Goal: Task Accomplishment & Management: Manage account settings

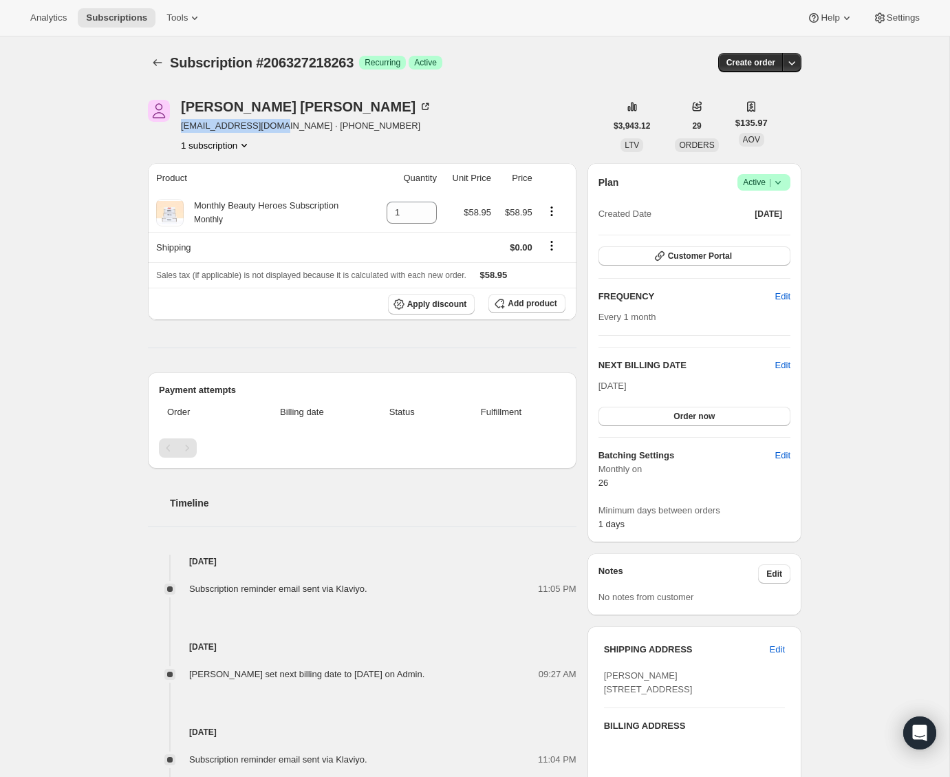
drag, startPoint x: 279, startPoint y: 124, endPoint x: 182, endPoint y: 121, distance: 97.0
click at [181, 122] on span "adriandv08@gmail.com · +16304408584" at bounding box center [306, 126] width 251 height 14
copy span "adriandv08@gmail.com"
click at [129, 164] on div "Subscription #206327218263. This page is ready Subscription #206327218263 Succe…" at bounding box center [474, 528] width 949 height 984
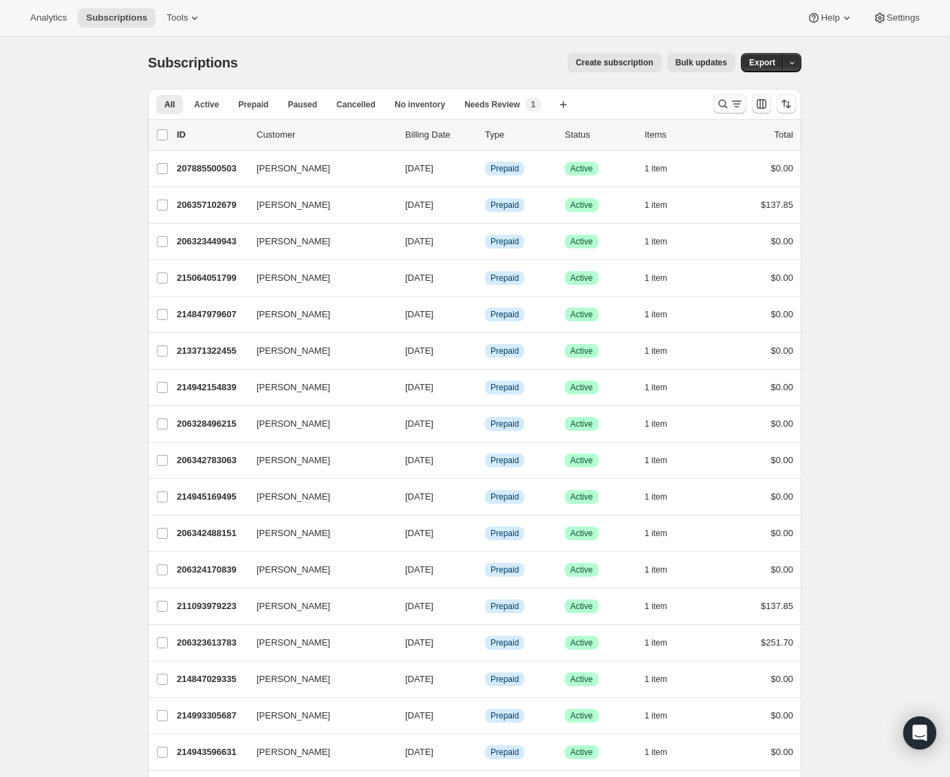
click at [724, 102] on icon "Search and filter results" at bounding box center [723, 104] width 9 height 9
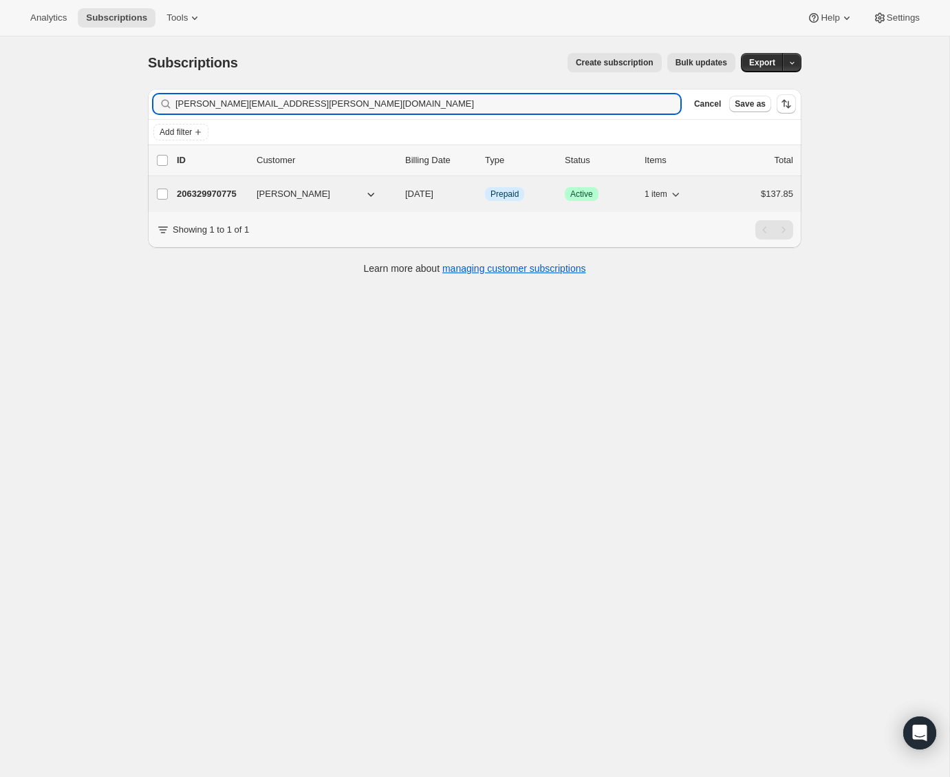
type input "[PERSON_NAME][EMAIL_ADDRESS][PERSON_NAME][DOMAIN_NAME]"
click at [210, 190] on p "206329970775" at bounding box center [211, 194] width 69 height 14
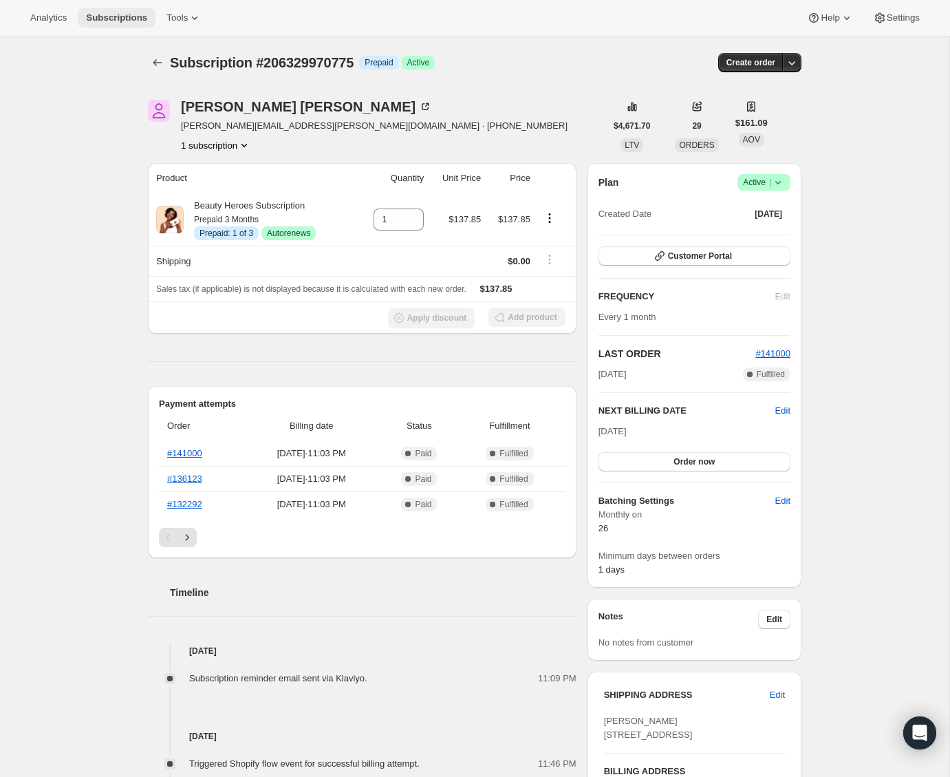
click at [99, 16] on span "Subscriptions" at bounding box center [116, 17] width 61 height 11
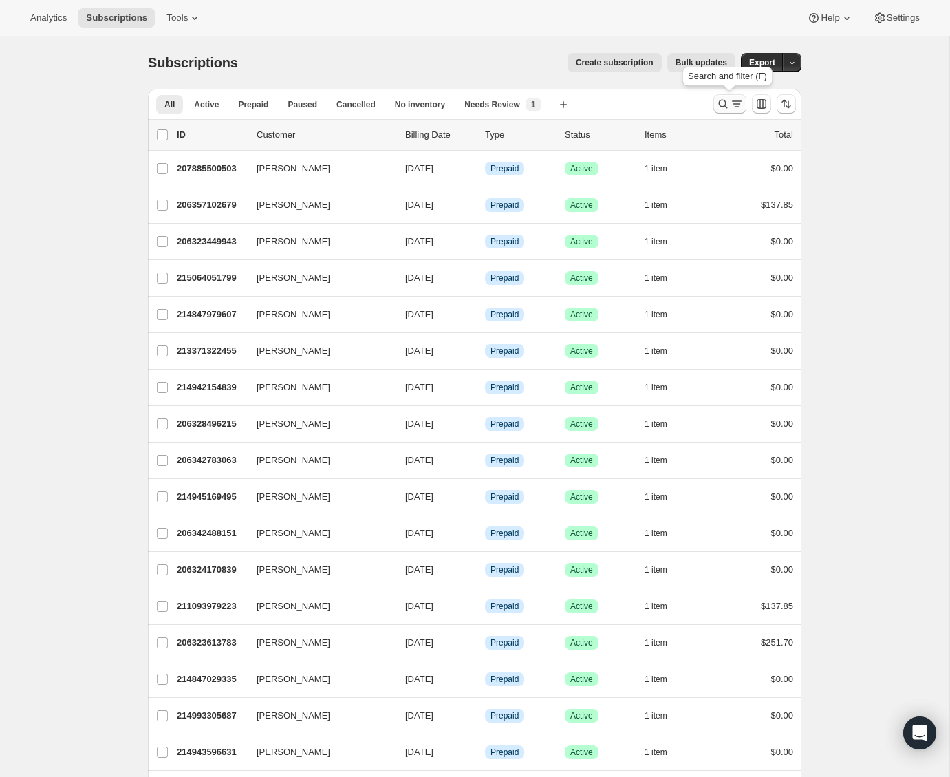
click at [724, 98] on icon "Search and filter results" at bounding box center [723, 104] width 14 height 14
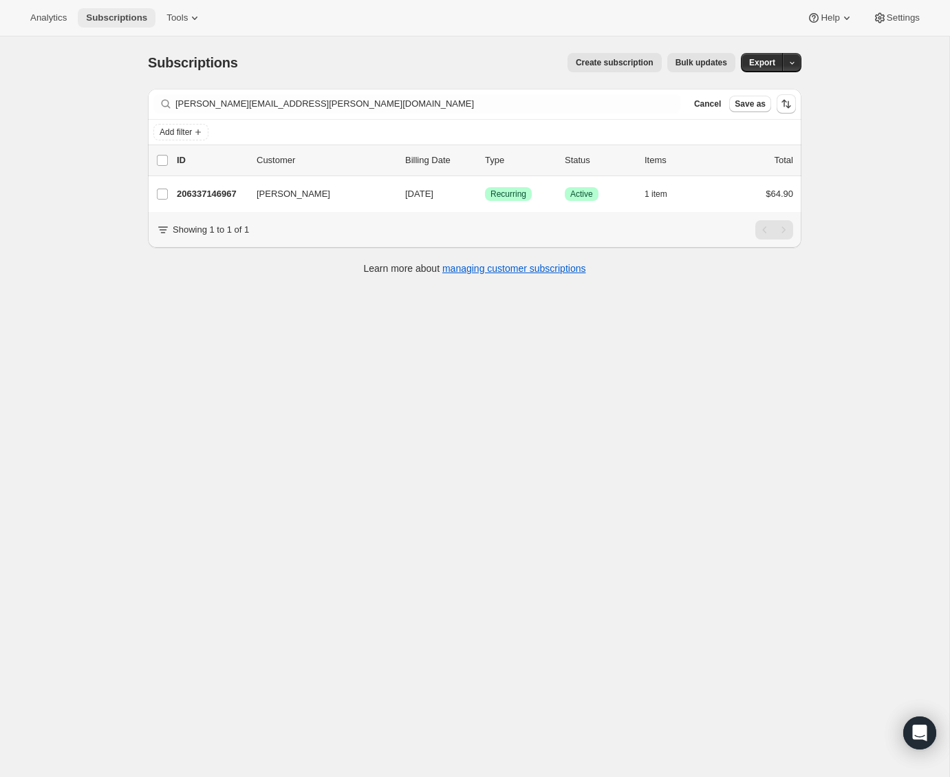
click at [129, 21] on span "Subscriptions" at bounding box center [116, 17] width 61 height 11
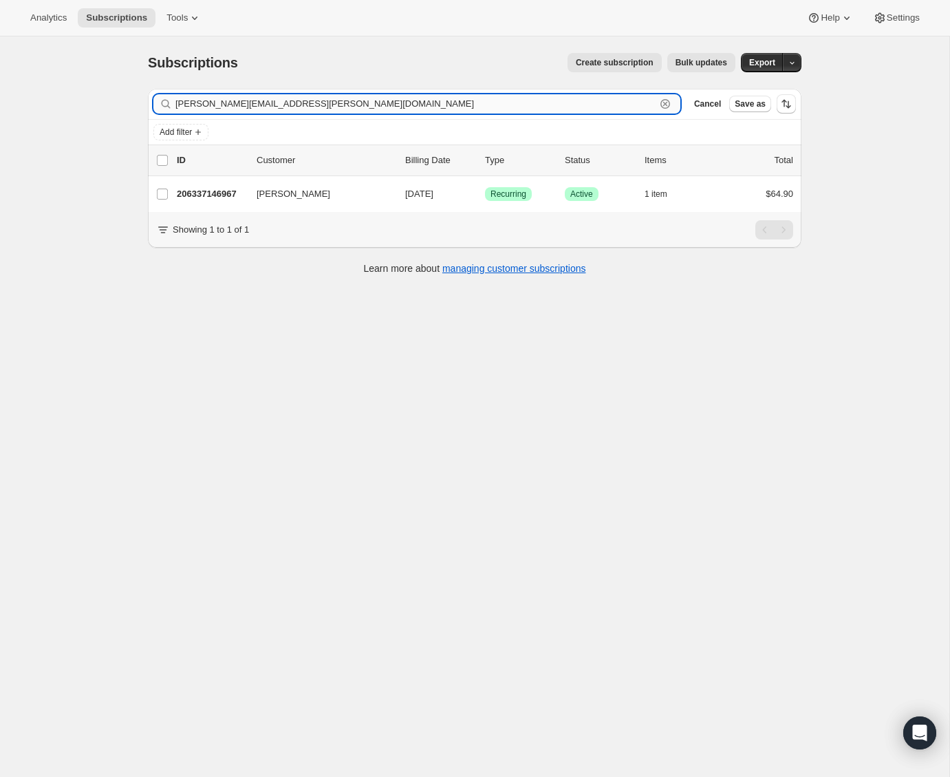
click at [363, 103] on input "bridgett.eisler@gmail.com" at bounding box center [415, 103] width 480 height 19
paste input "peppapoe@yahoo"
click at [623, 107] on input "[EMAIL_ADDRESS][DOMAIN_NAME]" at bounding box center [415, 103] width 480 height 19
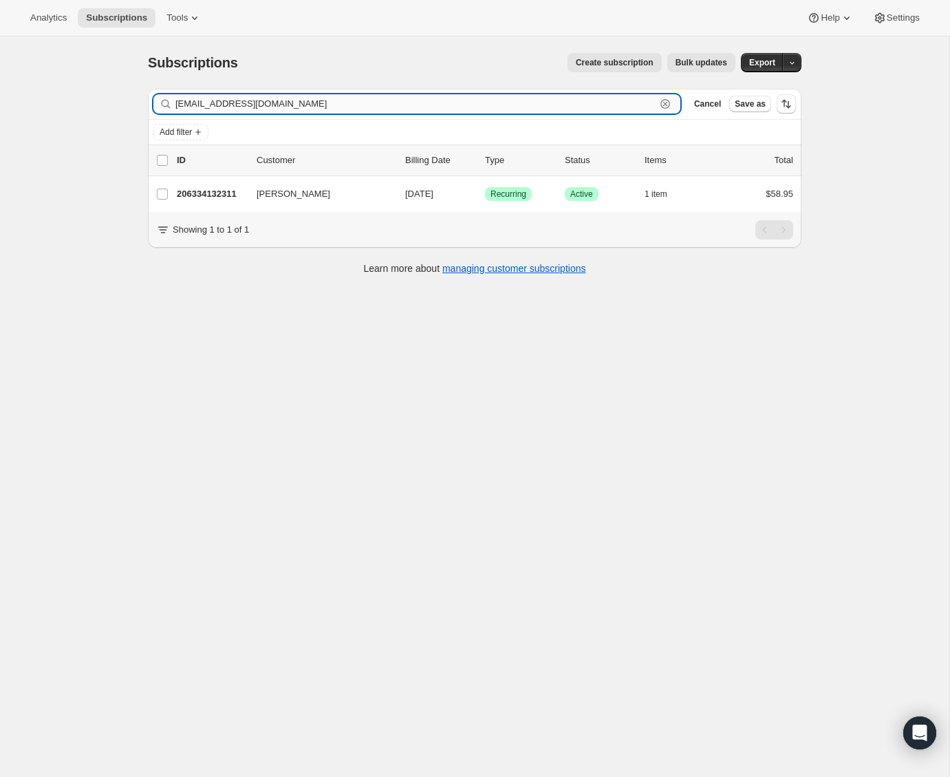
click at [623, 107] on input "[EMAIL_ADDRESS][DOMAIN_NAME]" at bounding box center [415, 103] width 480 height 19
paste input "fairygirl428@hotmail"
click at [592, 107] on input "fairygirl428@hotmail.com" at bounding box center [415, 103] width 480 height 19
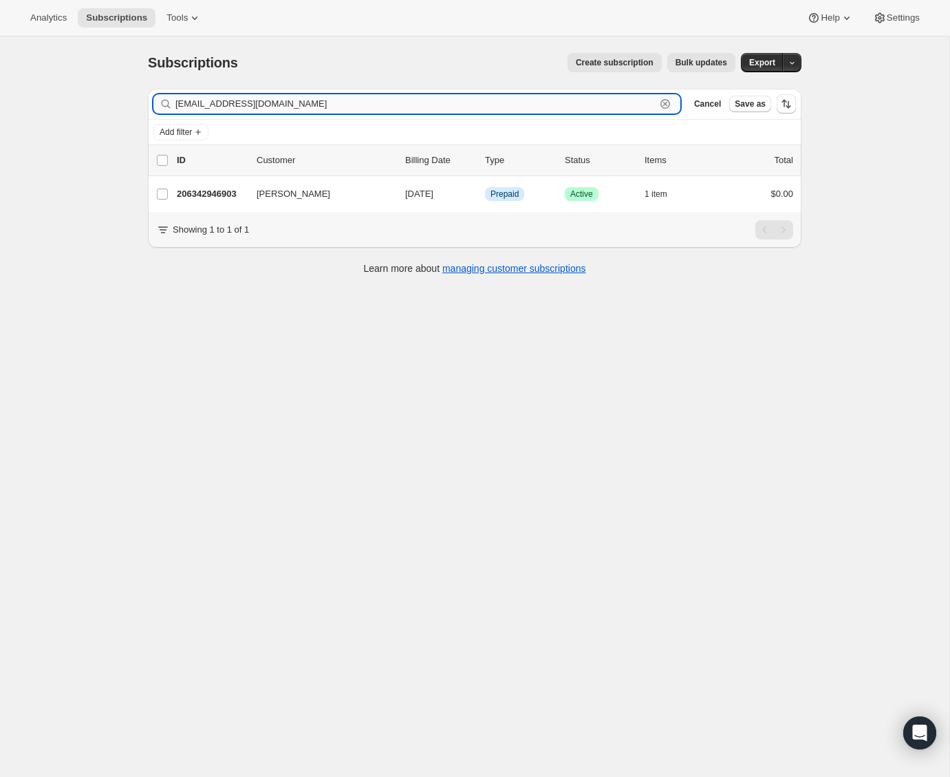
click at [592, 107] on input "fairygirl428@hotmail.com" at bounding box center [415, 103] width 480 height 19
paste input "daylecsanders@g"
click at [316, 109] on input "daylecsanders@gmail.com" at bounding box center [415, 103] width 480 height 19
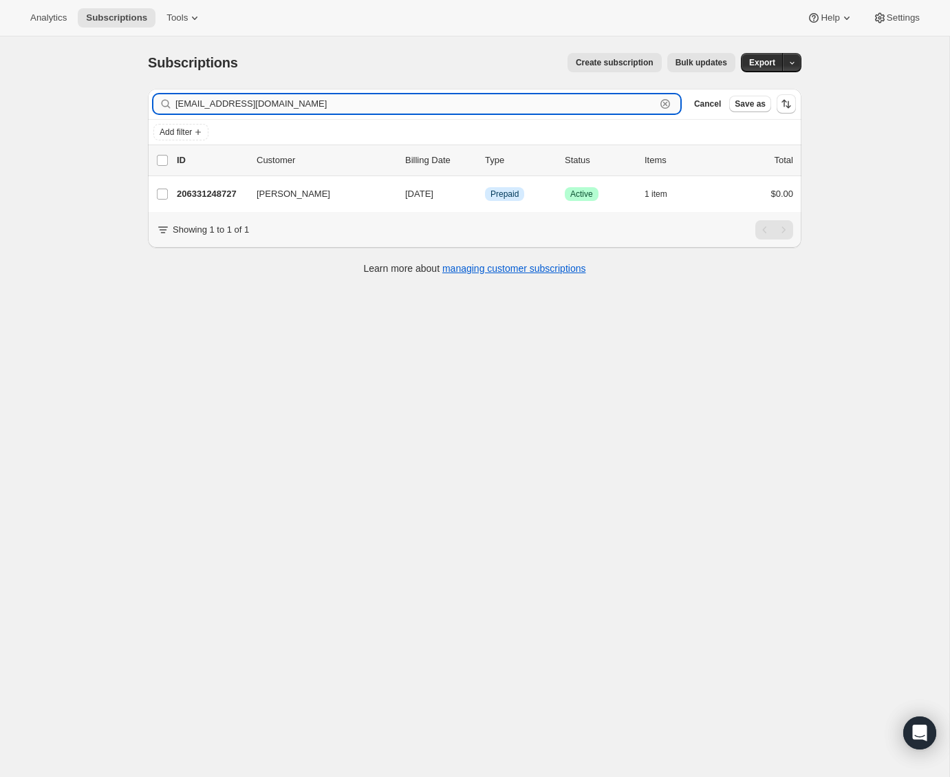
click at [316, 109] on input "daylecsanders@gmail.com" at bounding box center [415, 103] width 480 height 19
paste input "nyzdreamzz@ao"
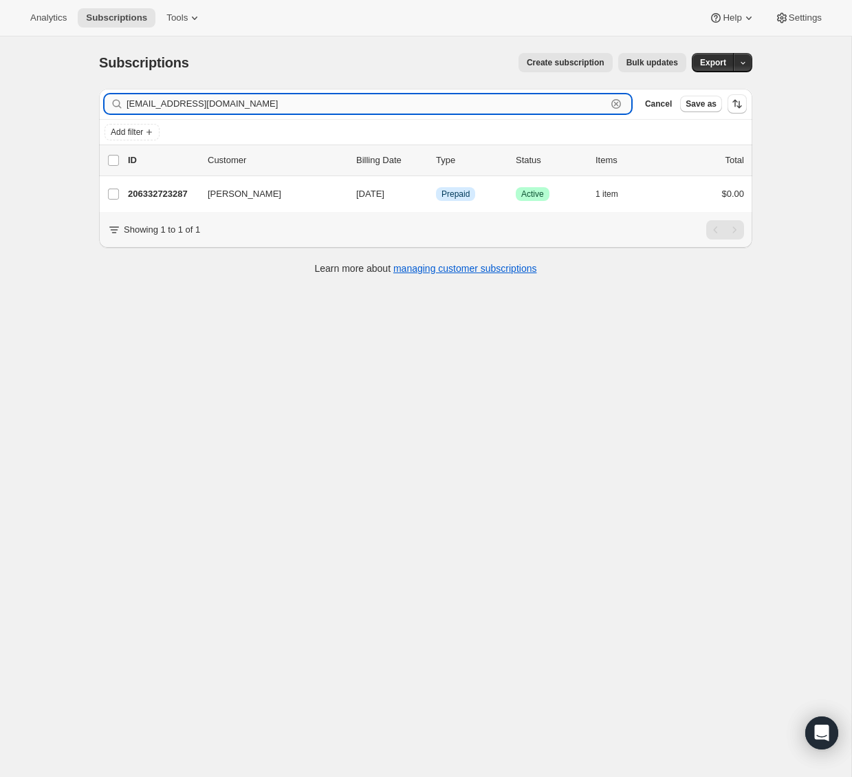
click at [318, 98] on input "nyzdreamzz@aol.com" at bounding box center [367, 103] width 480 height 19
paste input "V45548"
type input "V45548"
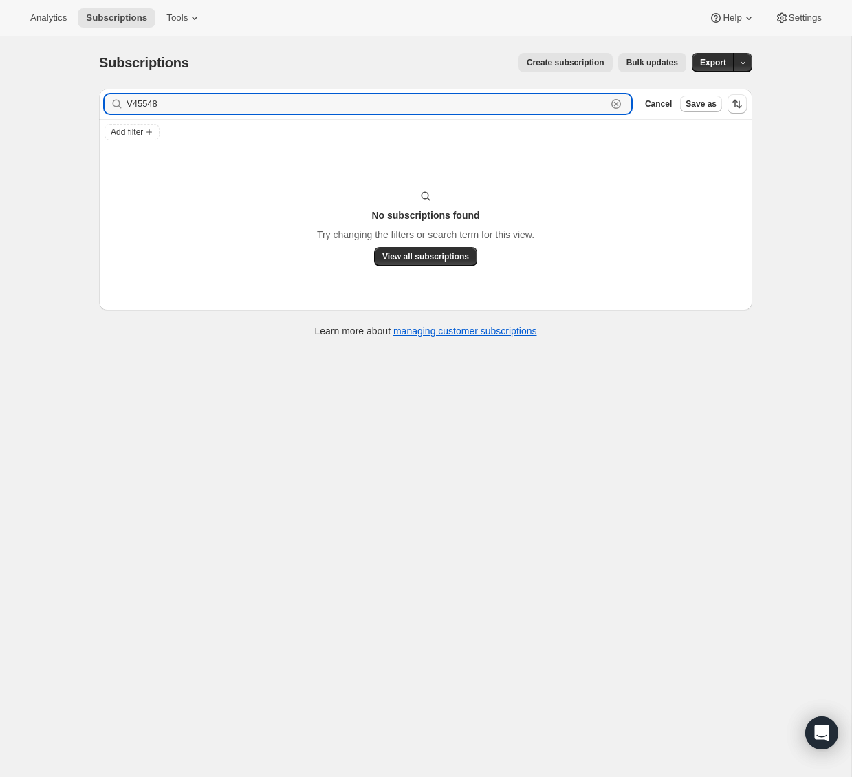
click at [619, 105] on icon "button" at bounding box center [617, 104] width 10 height 10
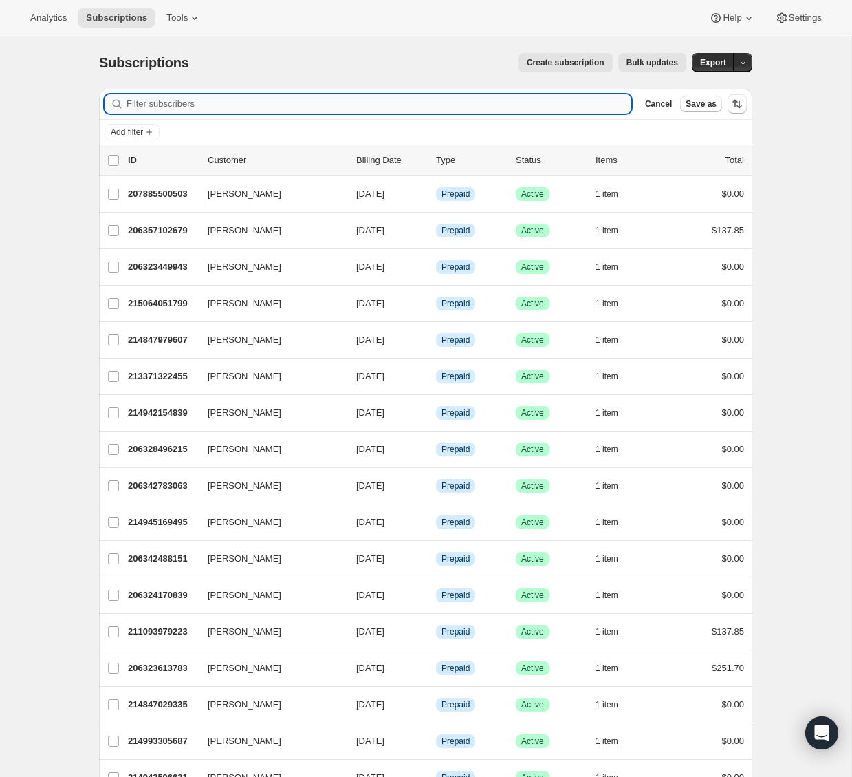
click at [332, 105] on input "Filter subscribers" at bounding box center [379, 103] width 505 height 19
paste input "g.achkasov_portianoi@icloud.com"
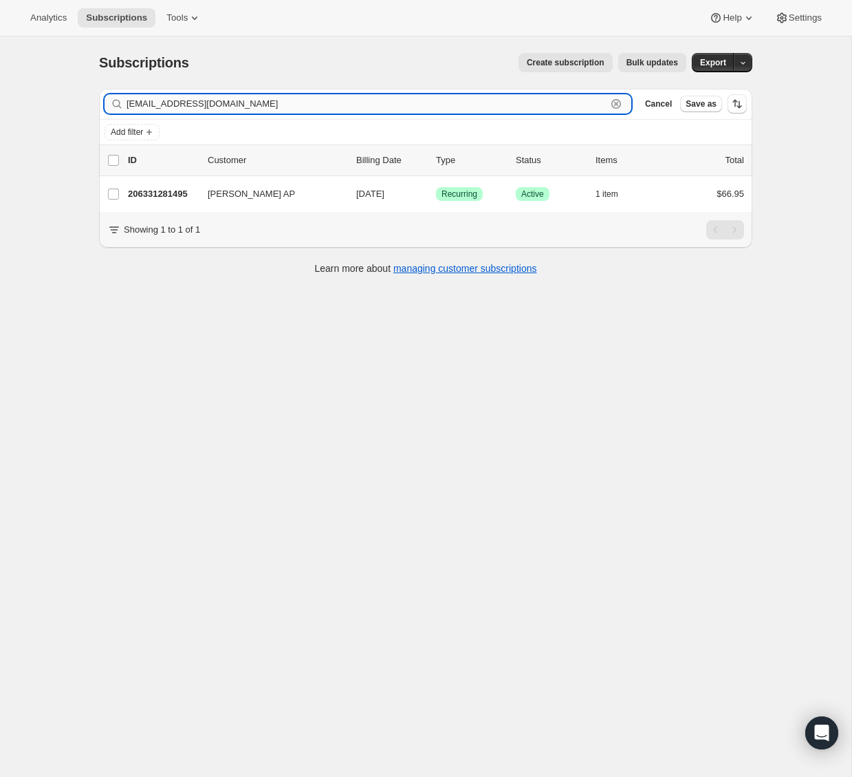
click at [252, 102] on input "g.achkasov_portianoi@icloud.com" at bounding box center [367, 103] width 480 height 19
paste input "hilary@backtobalancedoc"
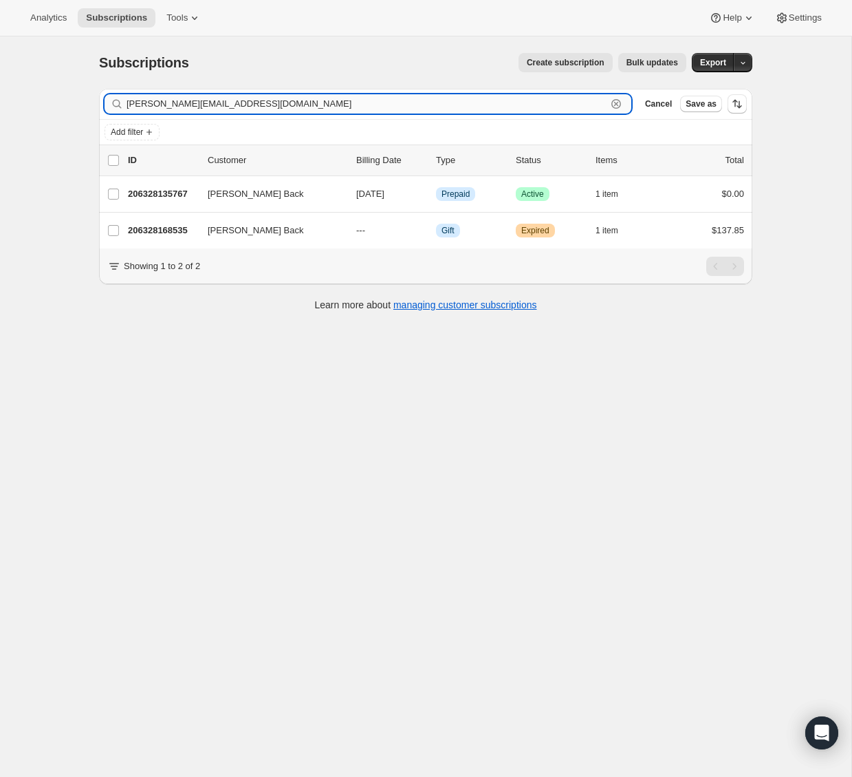
click at [218, 102] on input "hilary@backtobalancedoc.com" at bounding box center [367, 103] width 480 height 19
paste input "write_on4@hotmail"
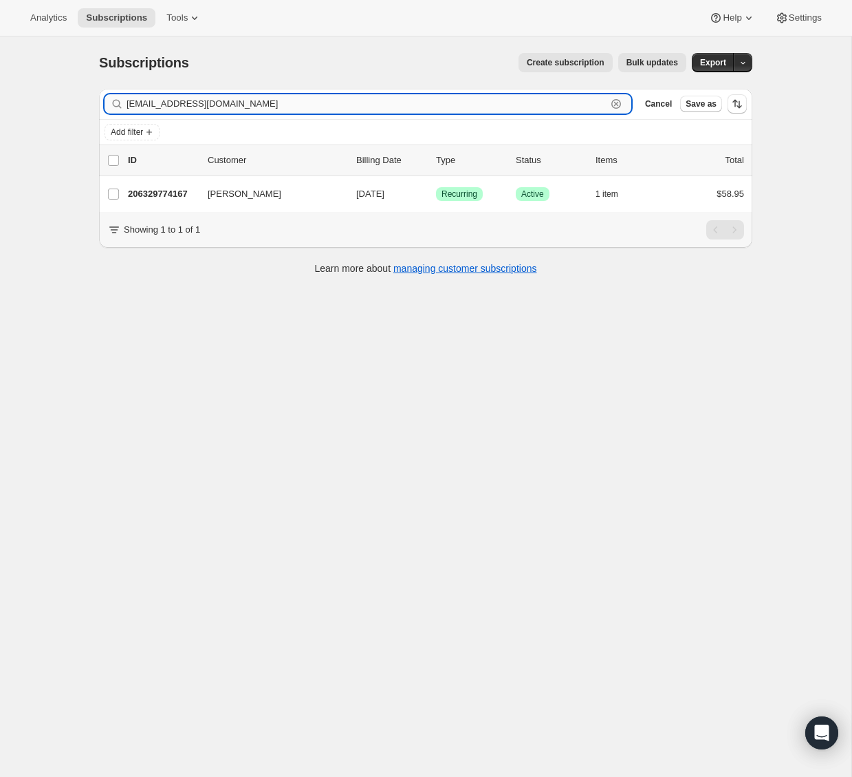
click at [585, 104] on input "write_on4@hotmail.com" at bounding box center [367, 103] width 480 height 19
paste input "kellylandershawthorne@g"
click at [590, 106] on input "kellylandershawthorne@gmail.com" at bounding box center [367, 103] width 480 height 19
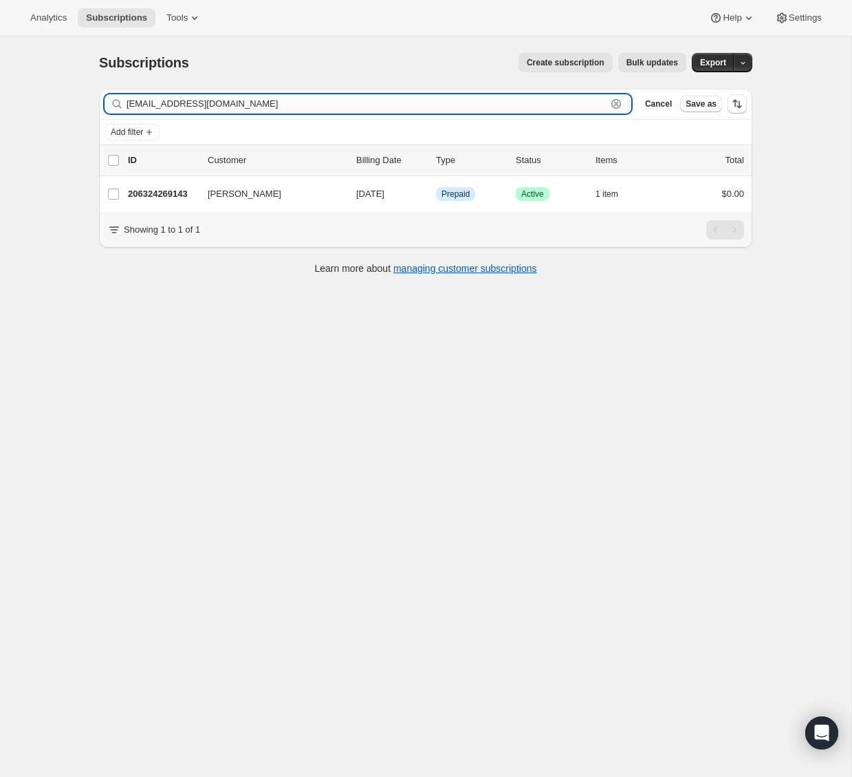
click at [590, 106] on input "kellylandershawthorne@gmail.com" at bounding box center [367, 103] width 480 height 19
paste input "rohini123"
click at [312, 99] on input "rohini123@gmail.com" at bounding box center [367, 103] width 480 height 19
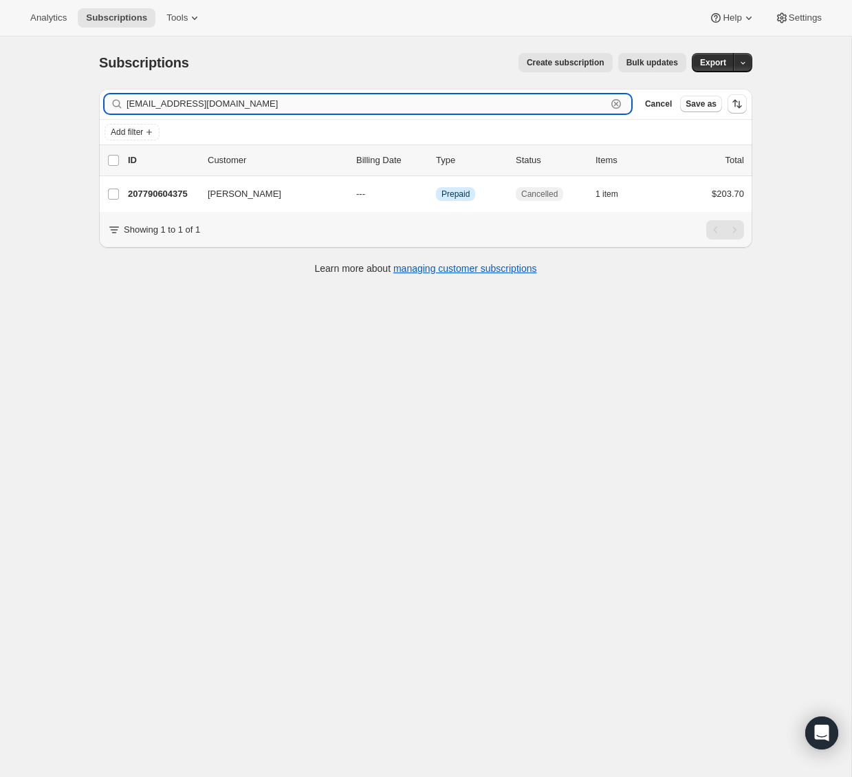
click at [312, 99] on input "rohini123@gmail.com" at bounding box center [367, 103] width 480 height 19
paste input "pierre-yves.godard@wanadoo.fr"
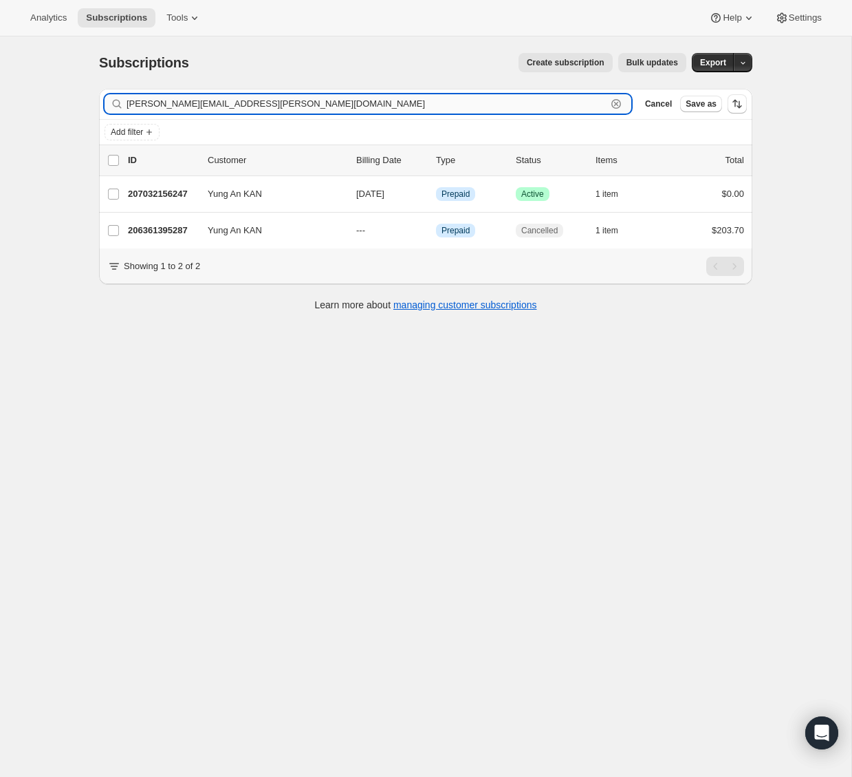
click at [586, 107] on input "pierre-yves.godard@wanadoo.fr" at bounding box center [367, 103] width 480 height 19
paste input "beckyje@outlook.com"
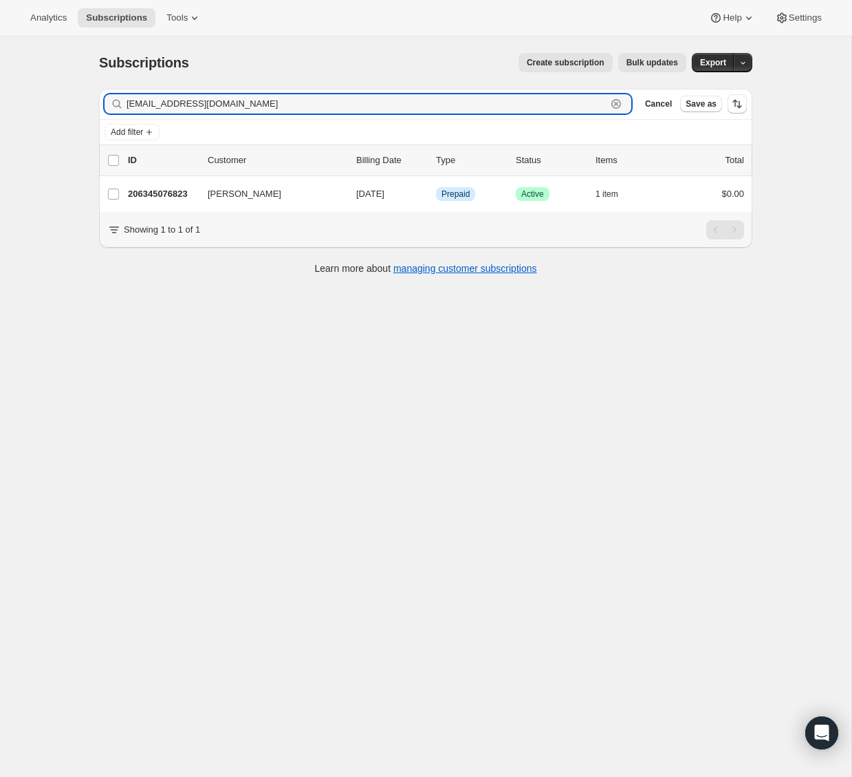
type input "beckyje@outlook.com"
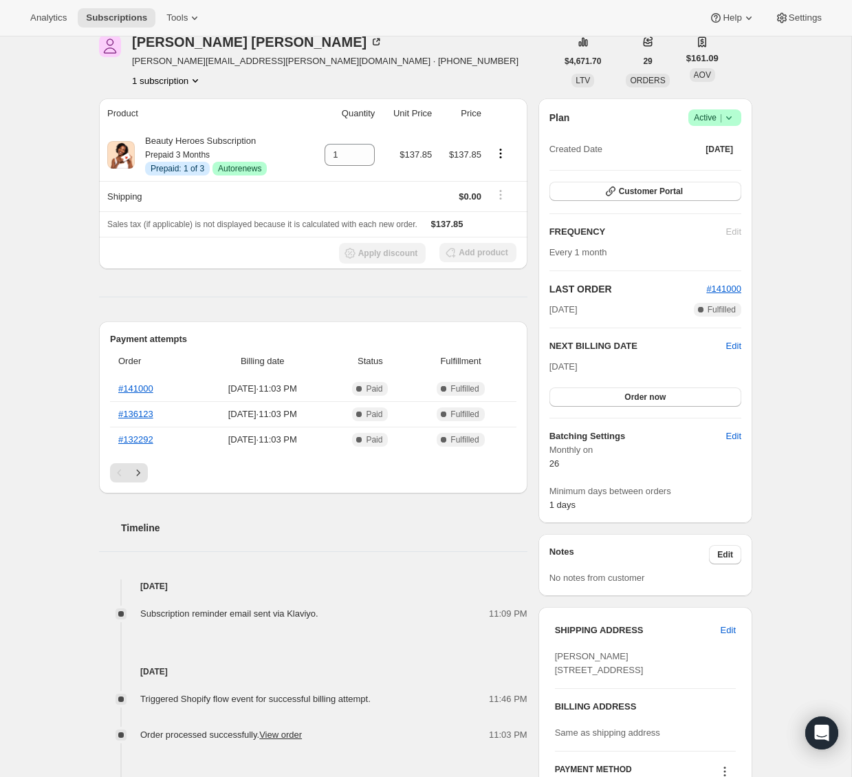
scroll to position [81, 0]
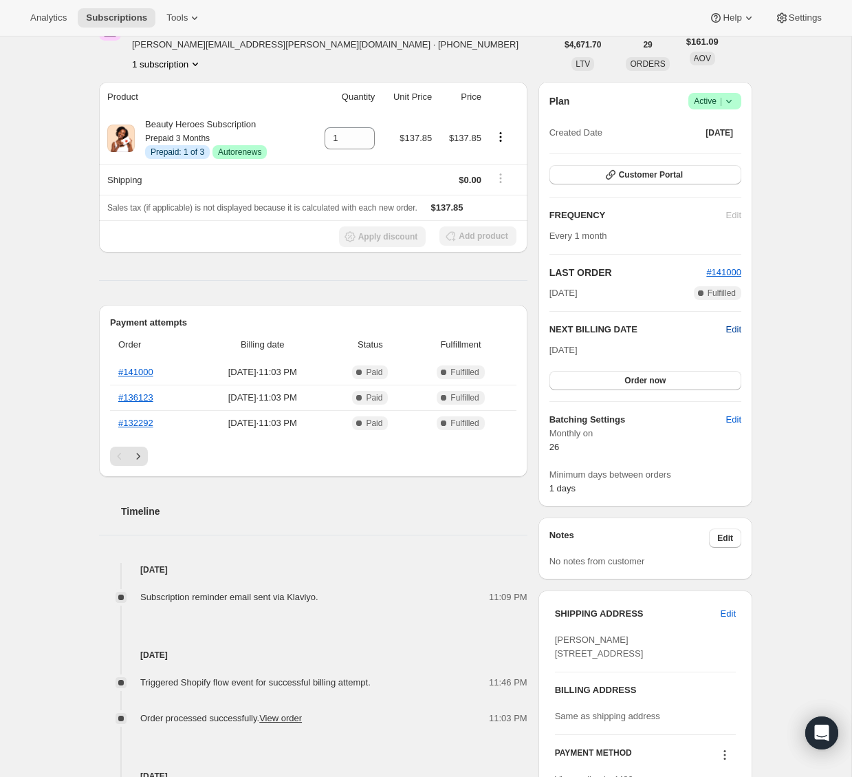
click at [729, 326] on span "Edit" at bounding box center [733, 330] width 15 height 14
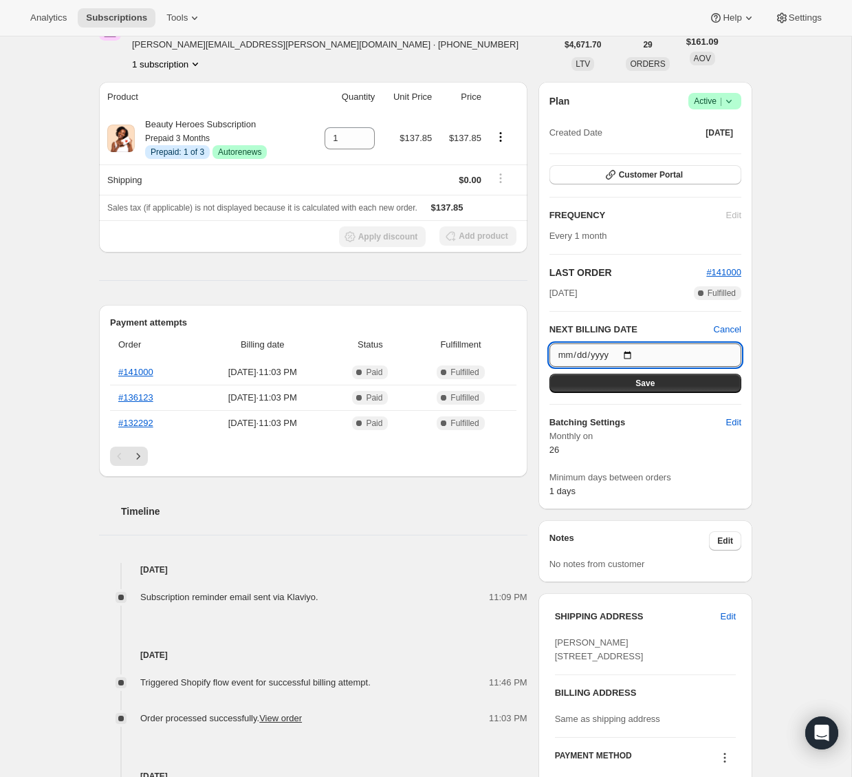
click at [628, 353] on input "2025-09-26" at bounding box center [646, 354] width 192 height 23
type input "2025-10-26"
click at [748, 455] on div "Plan Success Active | Created Date May 19, 2025 Customer Portal FREQUENCY Edit …" at bounding box center [646, 295] width 214 height 427
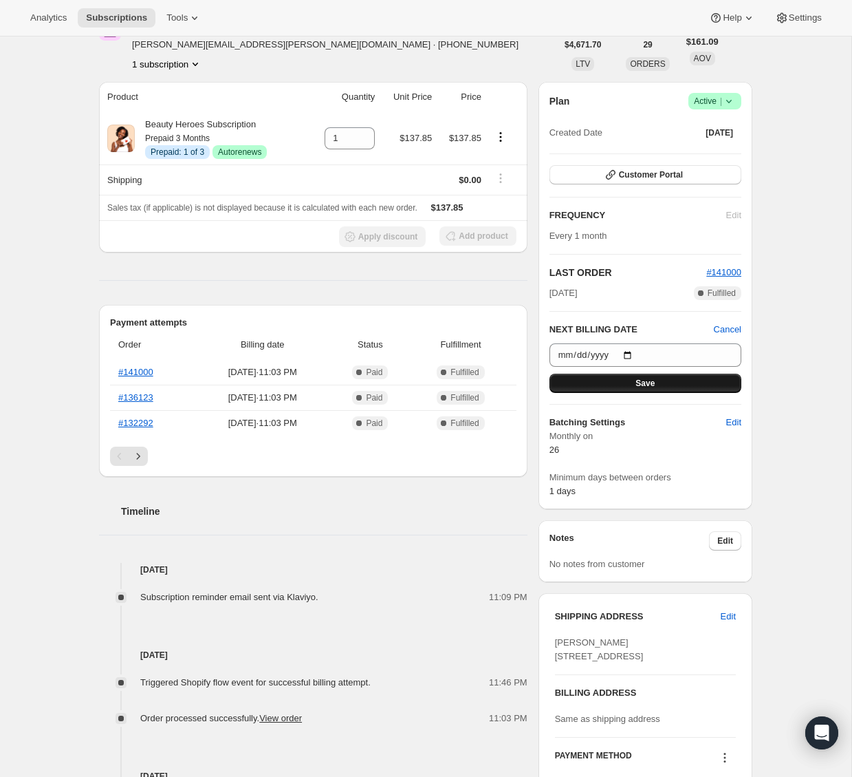
click at [668, 389] on button "Save" at bounding box center [646, 383] width 192 height 19
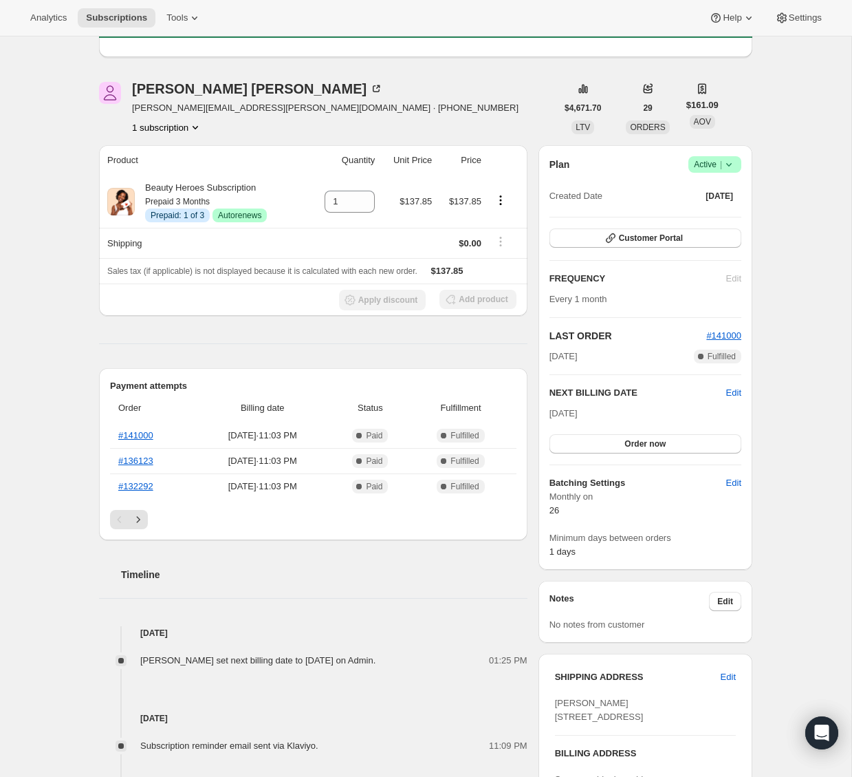
scroll to position [0, 0]
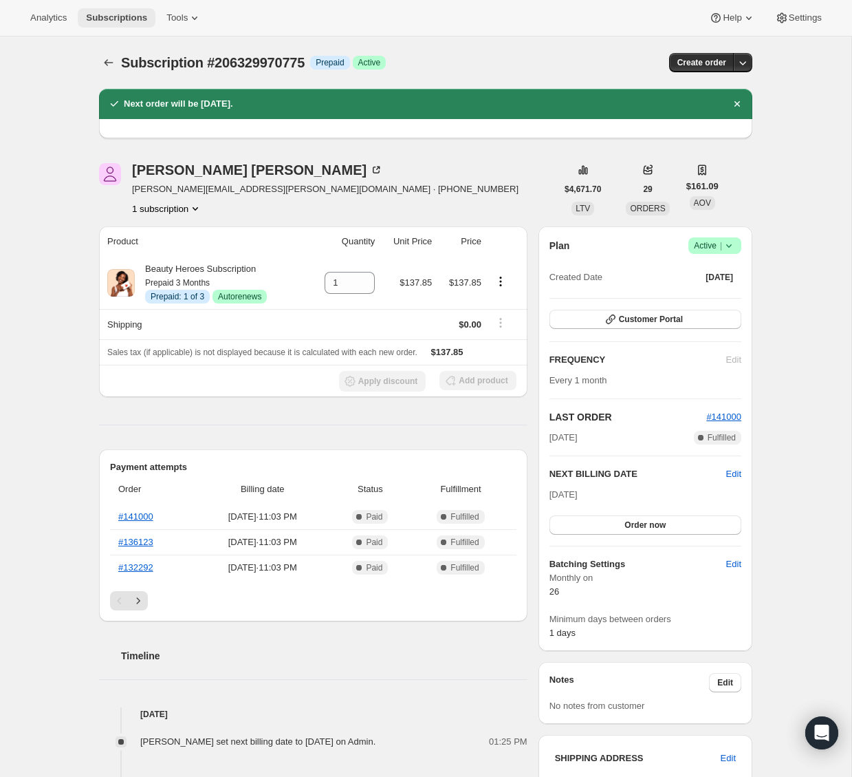
click at [131, 19] on span "Subscriptions" at bounding box center [116, 17] width 61 height 11
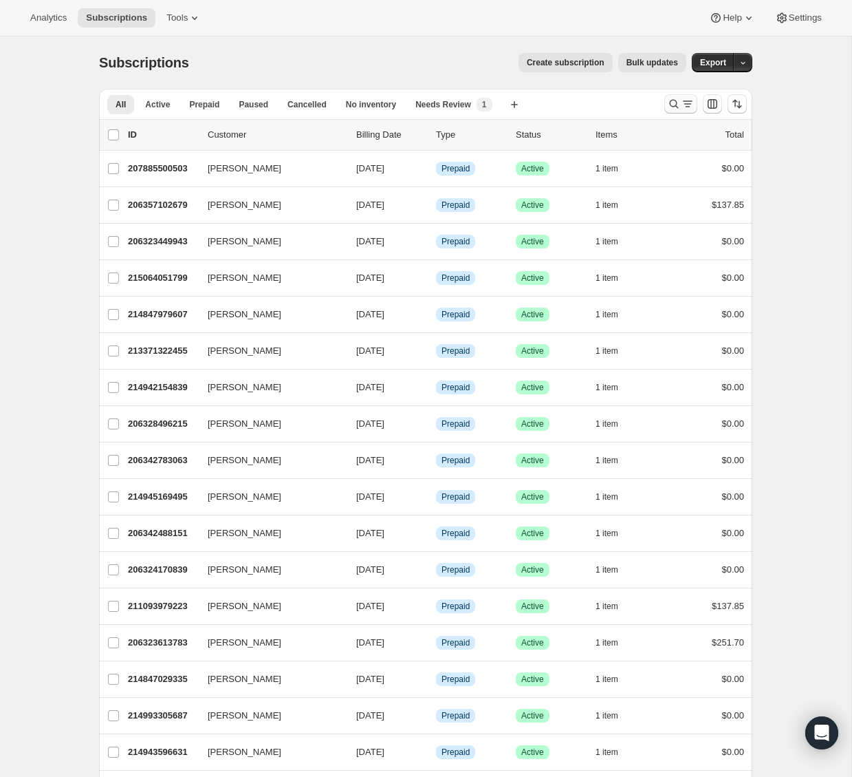
click at [675, 103] on icon "Search and filter results" at bounding box center [674, 104] width 14 height 14
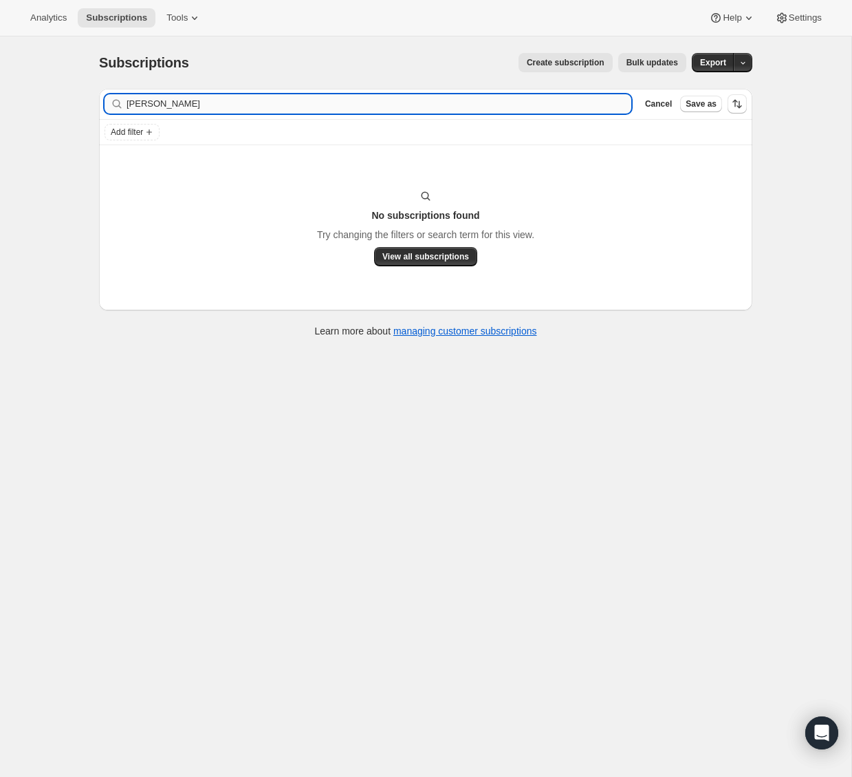
drag, startPoint x: 154, startPoint y: 102, endPoint x: 248, endPoint y: 107, distance: 93.7
click at [248, 107] on input "Oscar Espinoza-Davila" at bounding box center [379, 103] width 505 height 19
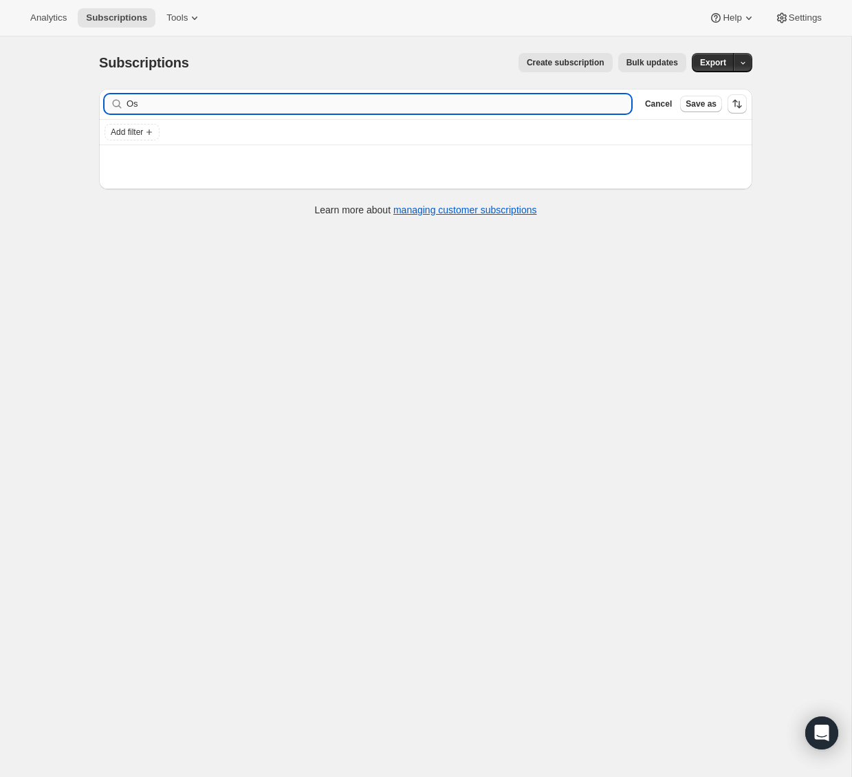
type input "O"
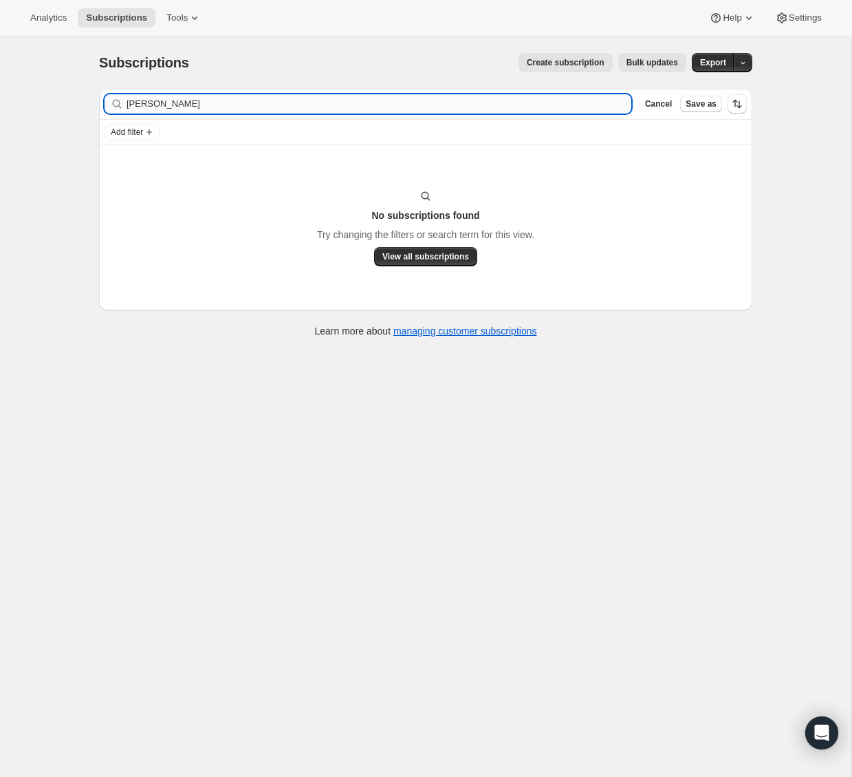
drag, startPoint x: 166, startPoint y: 105, endPoint x: 210, endPoint y: 109, distance: 44.2
click at [210, 109] on input "Espinoza-Davila" at bounding box center [379, 103] width 505 height 19
drag, startPoint x: 210, startPoint y: 109, endPoint x: 91, endPoint y: 102, distance: 119.2
click at [91, 102] on div "Filter subscribers Espinoza Clear Cancel Save as Add filter No subscriptions fo…" at bounding box center [420, 215] width 664 height 274
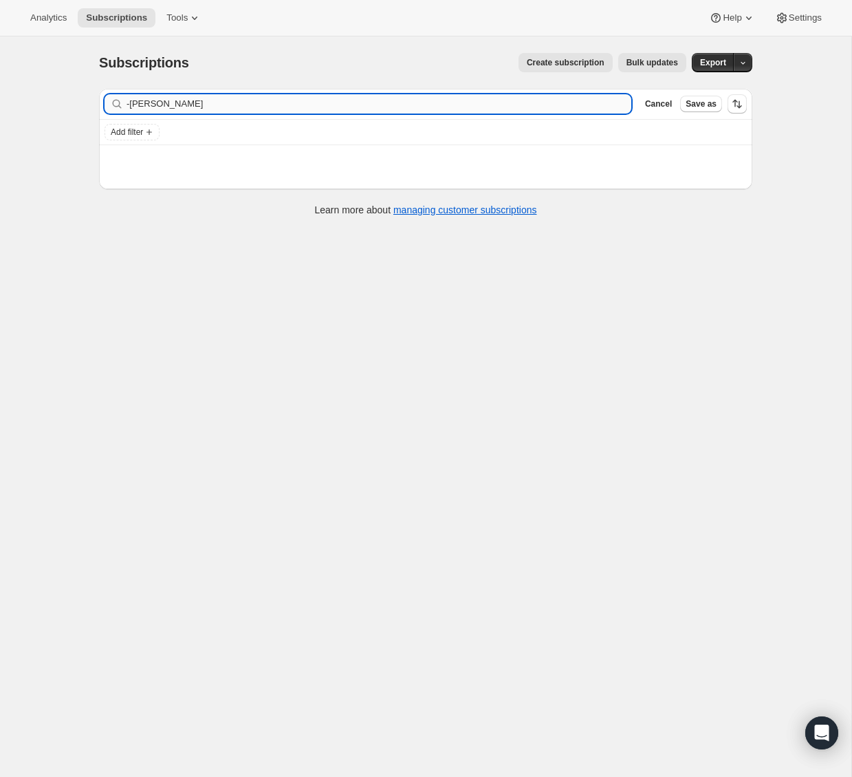
click at [133, 103] on input "-Davila" at bounding box center [379, 103] width 505 height 19
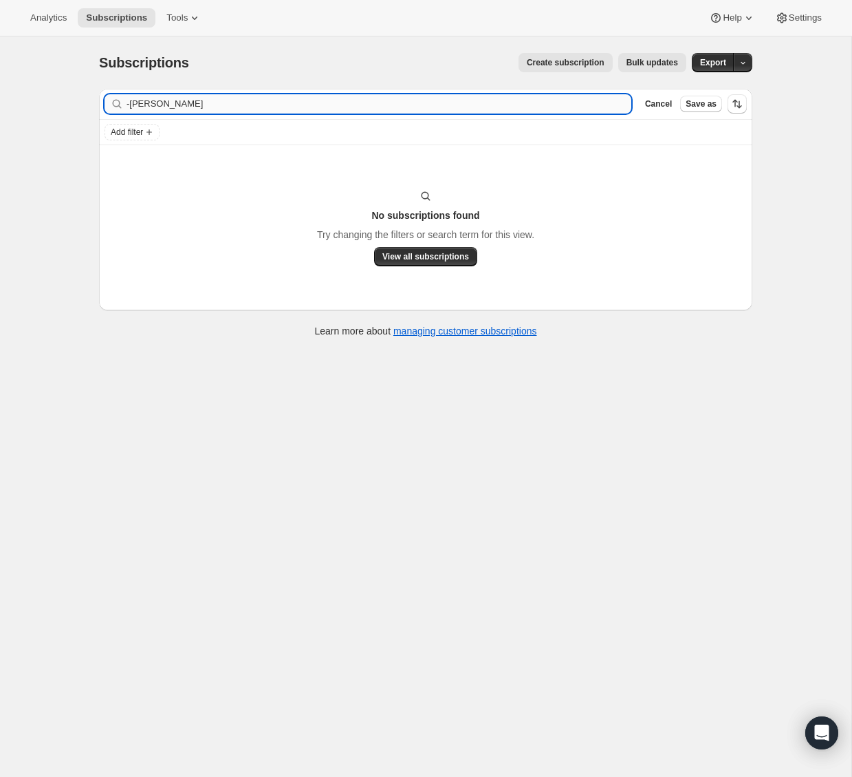
type input "Davila"
drag, startPoint x: 155, startPoint y: 102, endPoint x: 89, endPoint y: 100, distance: 66.1
click at [94, 100] on div "Filter subscribers Davila Clear Cancel Save as Add filter No subscriptions foun…" at bounding box center [420, 215] width 664 height 274
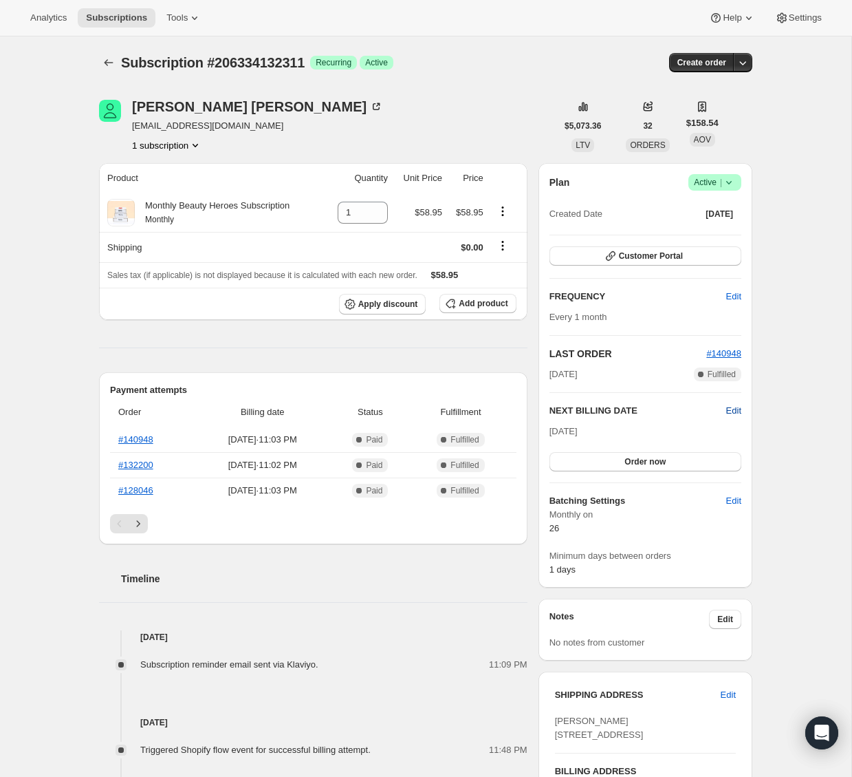
click at [734, 407] on span "Edit" at bounding box center [733, 411] width 15 height 14
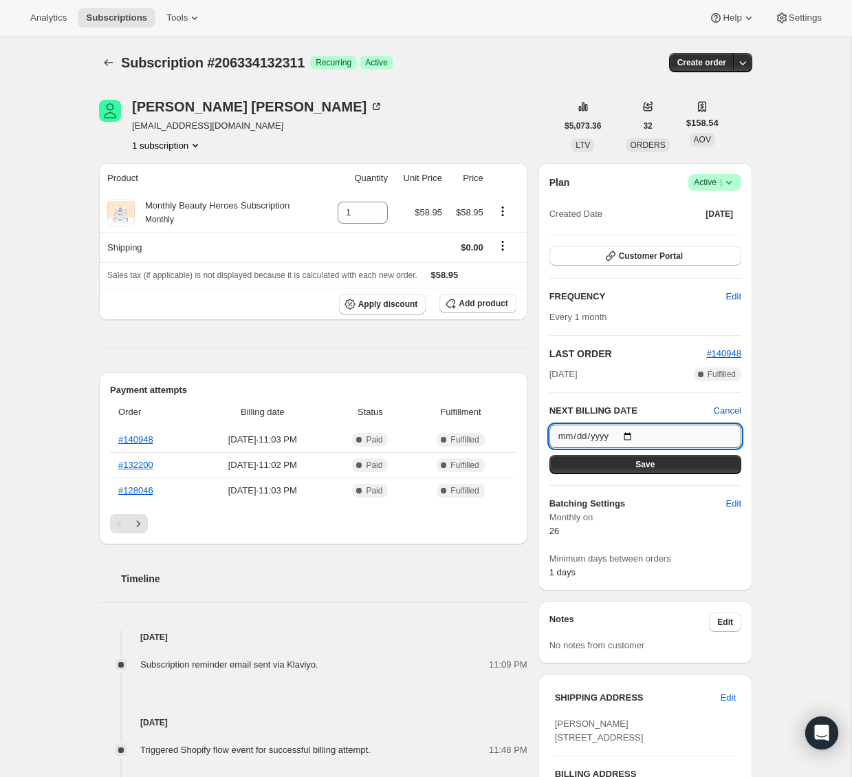
click at [627, 433] on input "2025-09-26" at bounding box center [646, 435] width 192 height 23
type input "2025-10-26"
click at [790, 493] on div "Subscription #206334132311. This page is ready Subscription #206334132311 Succe…" at bounding box center [426, 602] width 852 height 1132
click at [700, 467] on button "Save" at bounding box center [646, 464] width 192 height 19
